Goal: Navigation & Orientation: Find specific page/section

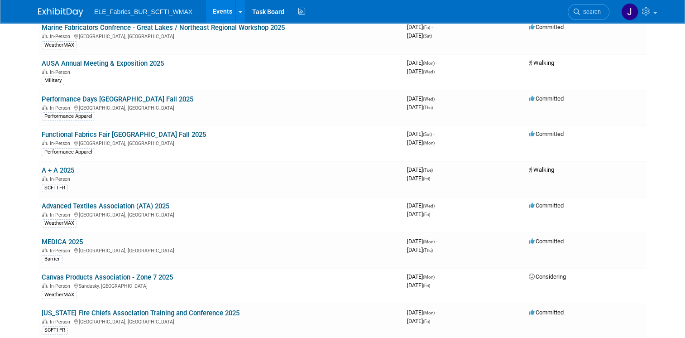
scroll to position [150, 0]
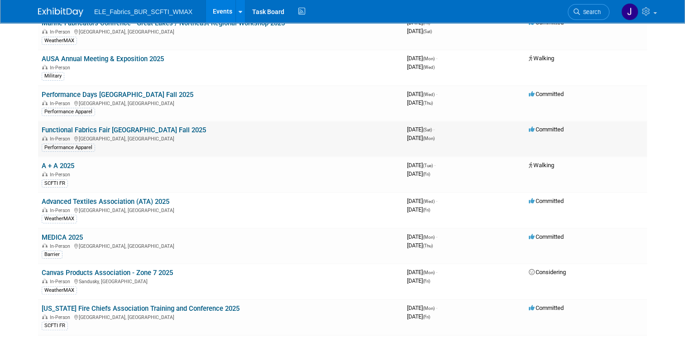
click at [134, 129] on link "Functional Fabrics Fair [GEOGRAPHIC_DATA] Fall 2025" at bounding box center [124, 130] width 164 height 8
click at [127, 91] on link "Performance Days [GEOGRAPHIC_DATA] Fall 2025" at bounding box center [118, 95] width 152 height 8
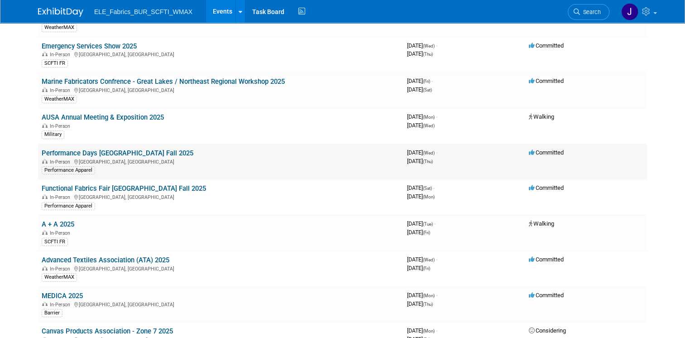
scroll to position [92, 0]
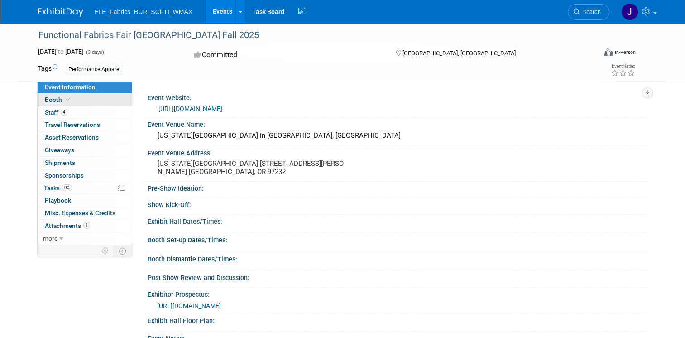
click at [66, 103] on link "Booth" at bounding box center [85, 100] width 94 height 12
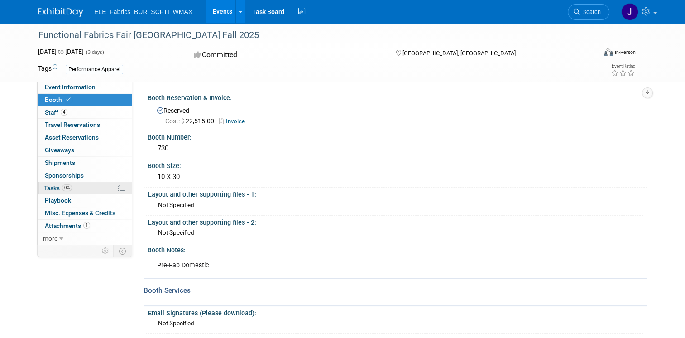
click at [80, 188] on link "0% Tasks 0%" at bounding box center [85, 188] width 94 height 12
